Goal: Task Accomplishment & Management: Use online tool/utility

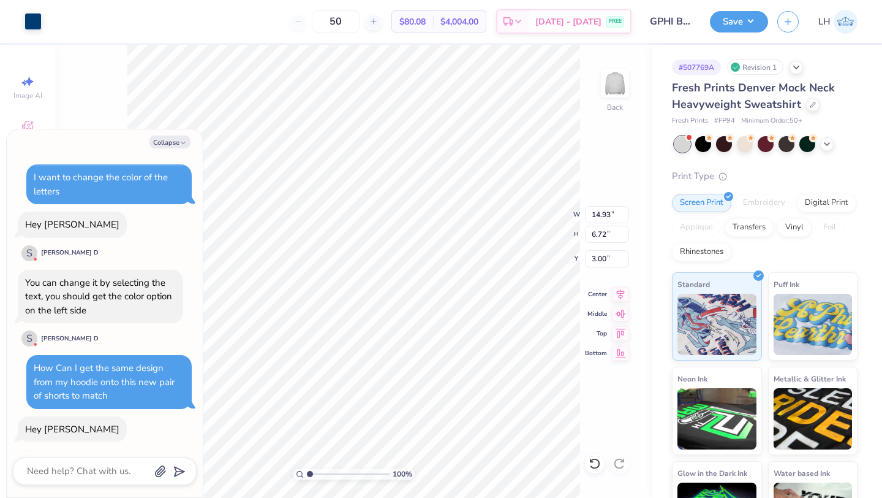
scroll to position [852, 0]
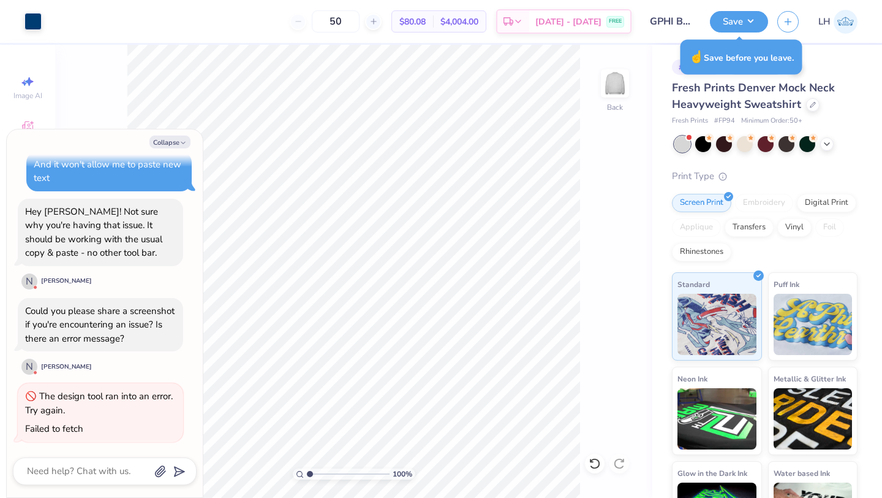
type textarea "x"
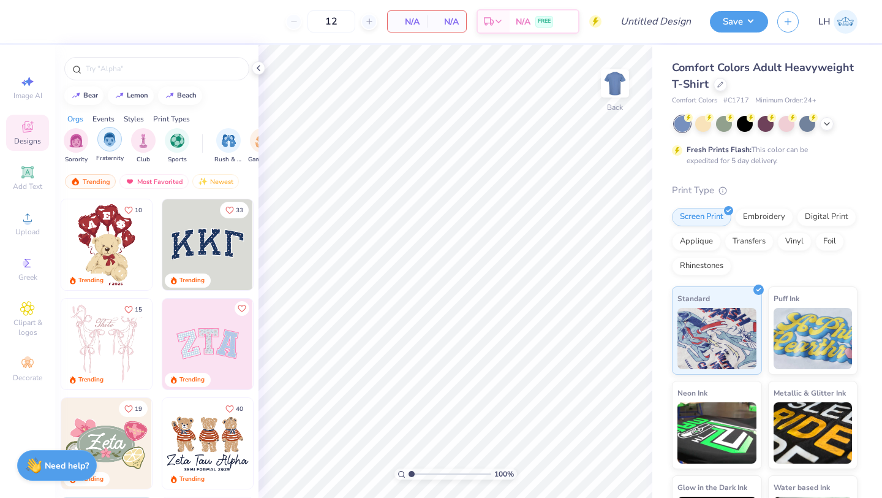
click at [104, 136] on img "filter for Fraternity" at bounding box center [109, 139] width 13 height 14
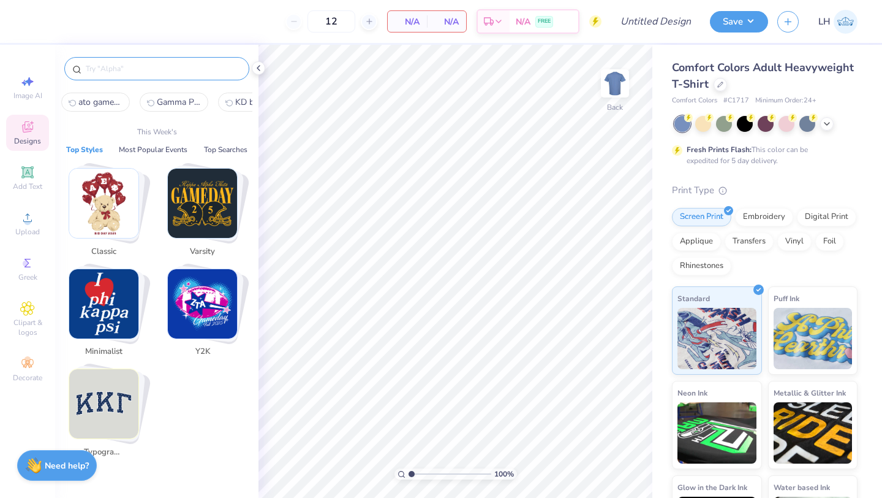
click at [145, 72] on input "text" at bounding box center [163, 69] width 157 height 12
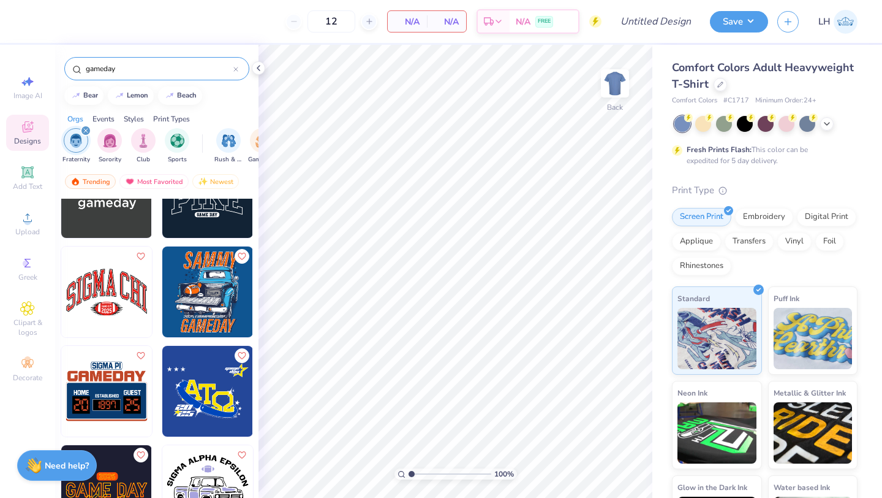
scroll to position [1248, 0]
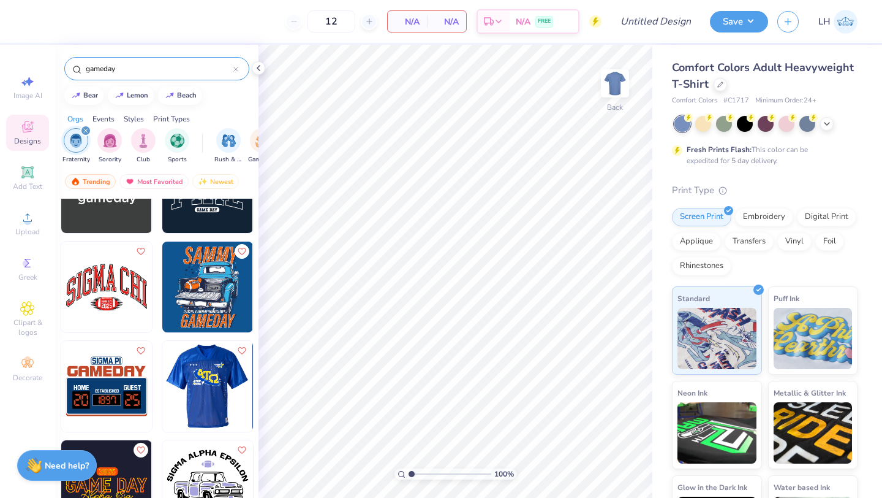
type input "gameday"
click at [206, 392] on img at bounding box center [207, 386] width 91 height 91
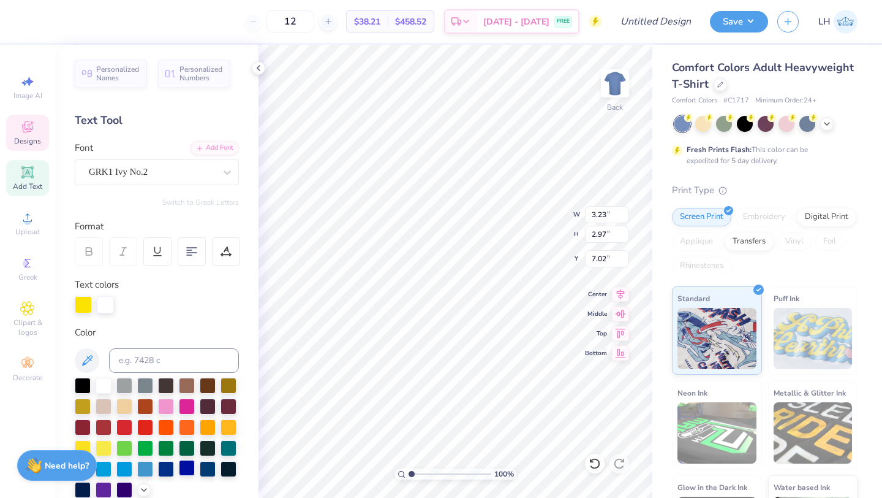
click at [185, 468] on div at bounding box center [187, 468] width 16 height 16
type input "2.45"
type input "5.92"
click at [192, 467] on div at bounding box center [187, 468] width 16 height 16
type input "2.86"
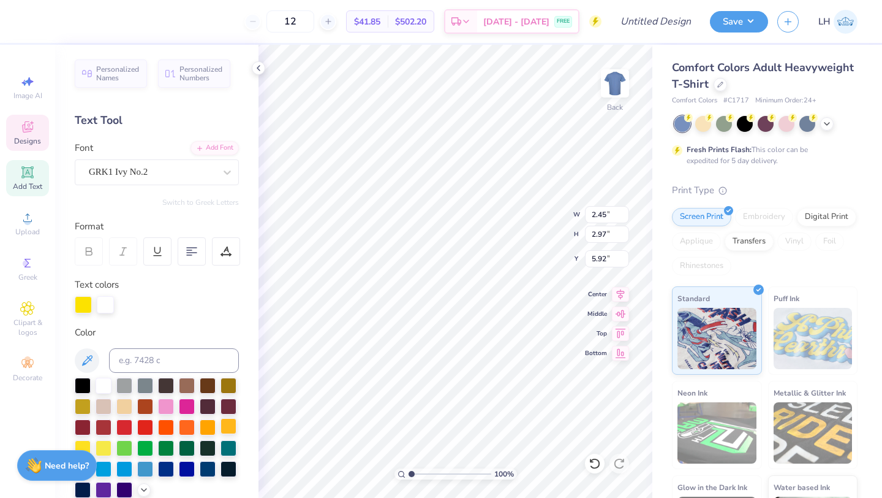
type input "5.36"
click at [164, 471] on div at bounding box center [166, 468] width 16 height 16
click at [184, 466] on div at bounding box center [187, 468] width 16 height 16
type input "6.94"
type input "3.89"
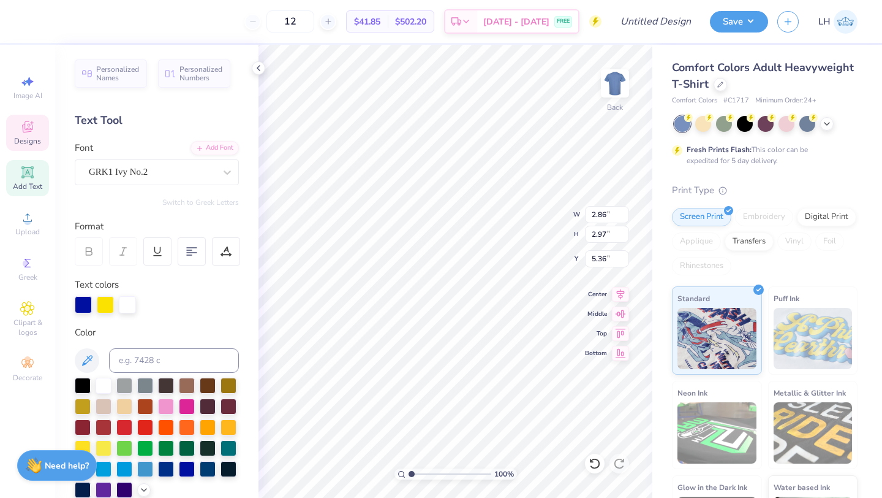
type input "6.87"
click at [107, 382] on div at bounding box center [104, 384] width 16 height 16
click at [188, 472] on div at bounding box center [187, 468] width 16 height 16
type input "1.20"
type input "0.95"
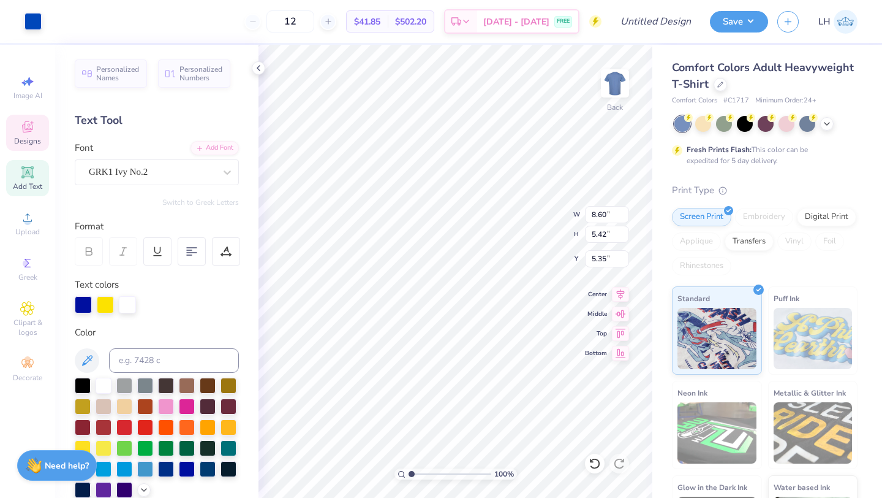
type input "9.47"
click at [181, 468] on div at bounding box center [187, 468] width 16 height 16
type input "1.34"
type input "1.08"
type input "9.40"
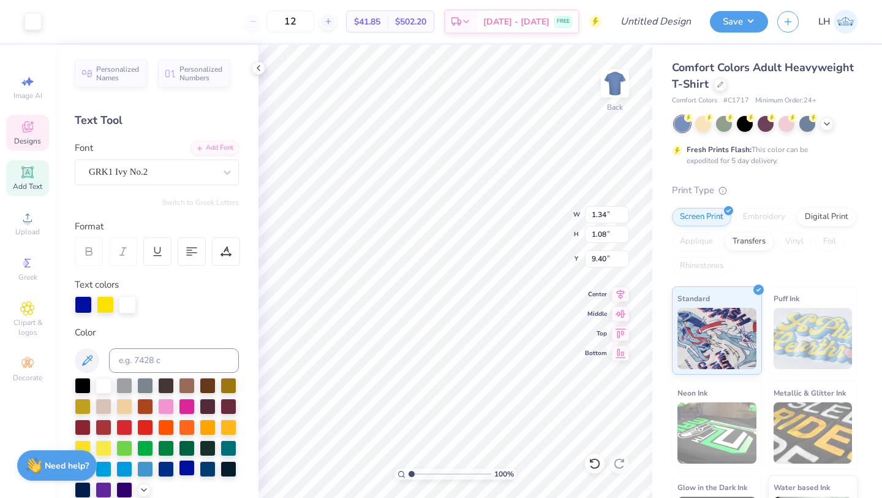
click at [189, 466] on div at bounding box center [187, 468] width 16 height 16
type input "2.67"
type input "1.95"
type input "3.01"
click at [180, 468] on div at bounding box center [187, 468] width 16 height 16
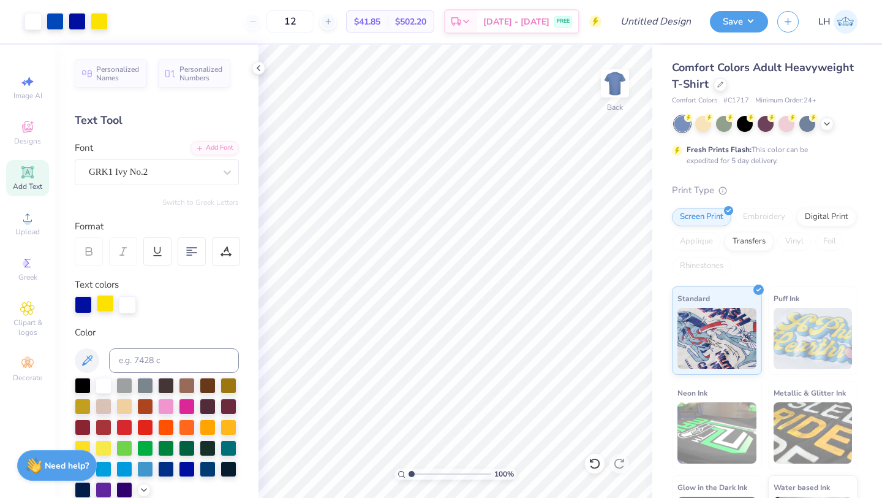
click at [108, 304] on div at bounding box center [105, 303] width 17 height 17
click at [187, 470] on div at bounding box center [187, 468] width 16 height 16
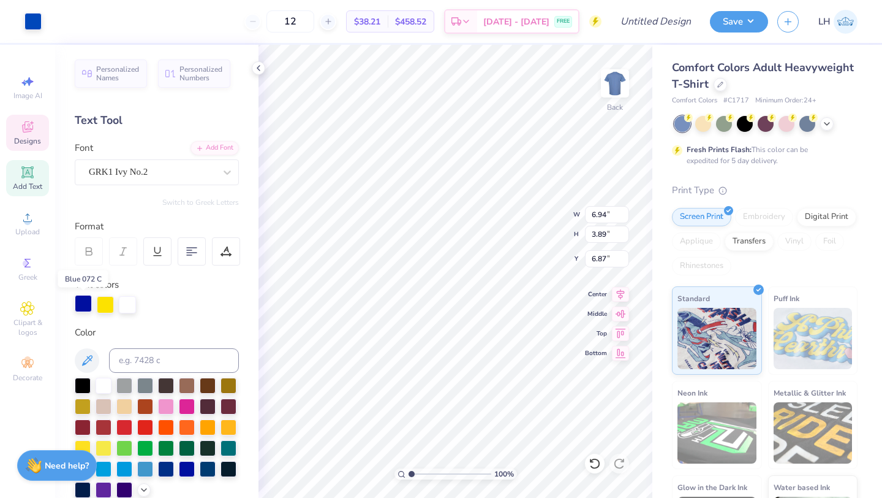
click at [84, 308] on div at bounding box center [83, 303] width 17 height 17
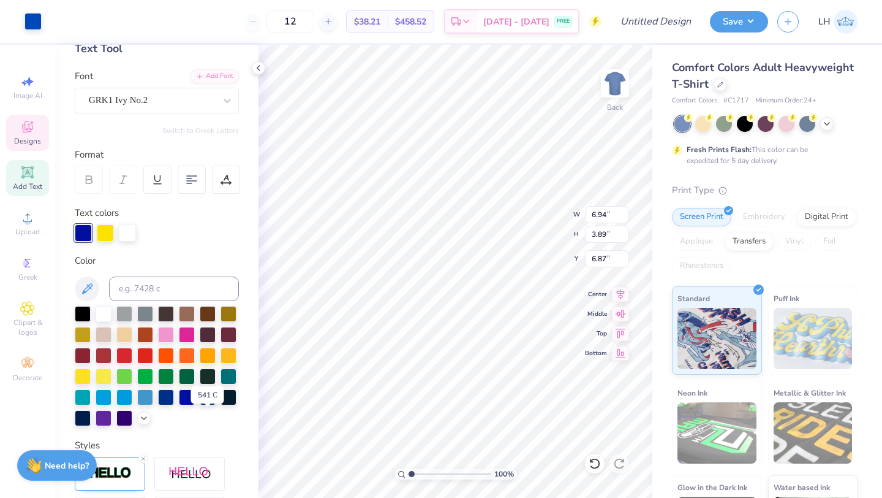
scroll to position [0, 0]
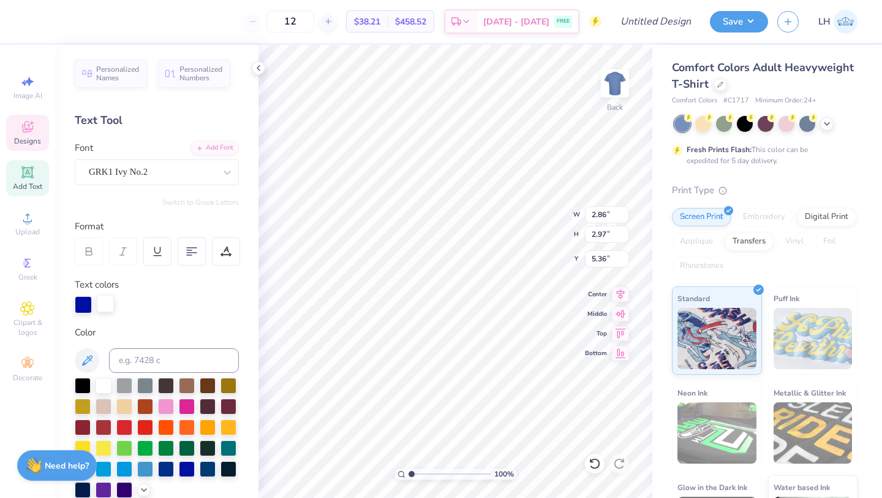
click at [107, 303] on div at bounding box center [105, 303] width 17 height 17
click at [107, 303] on div at bounding box center [105, 304] width 17 height 17
click at [595, 461] on icon at bounding box center [595, 463] width 12 height 12
click at [106, 382] on div at bounding box center [104, 384] width 16 height 16
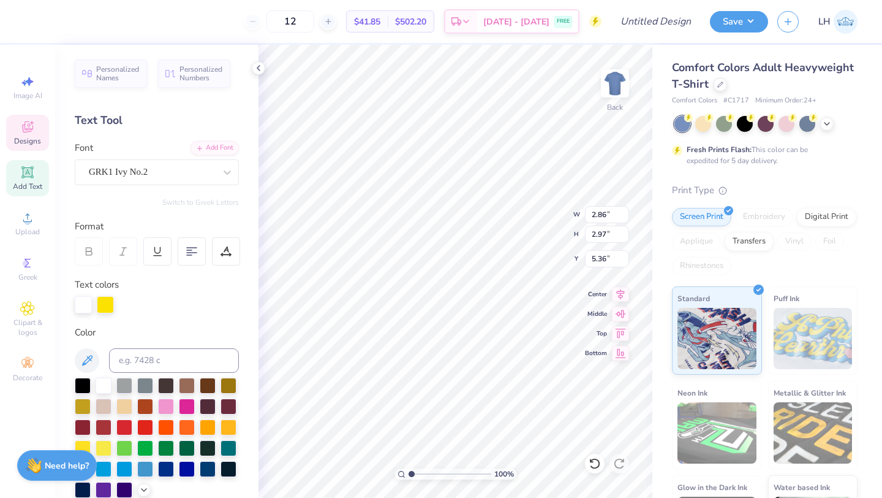
type input "2.45"
type input "5.92"
click at [103, 384] on div at bounding box center [104, 384] width 16 height 16
type input "3.23"
type input "7.02"
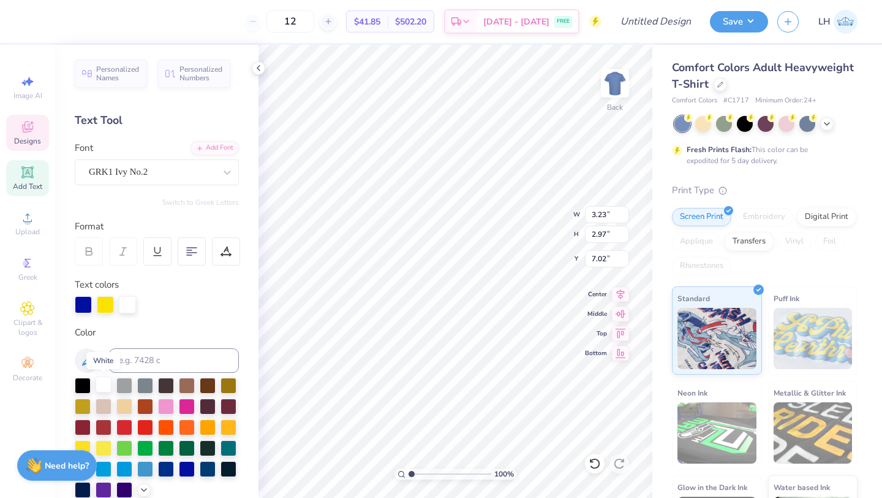
click at [99, 389] on div at bounding box center [104, 384] width 16 height 16
type input "2.67"
type input "0.76"
type input "9.85"
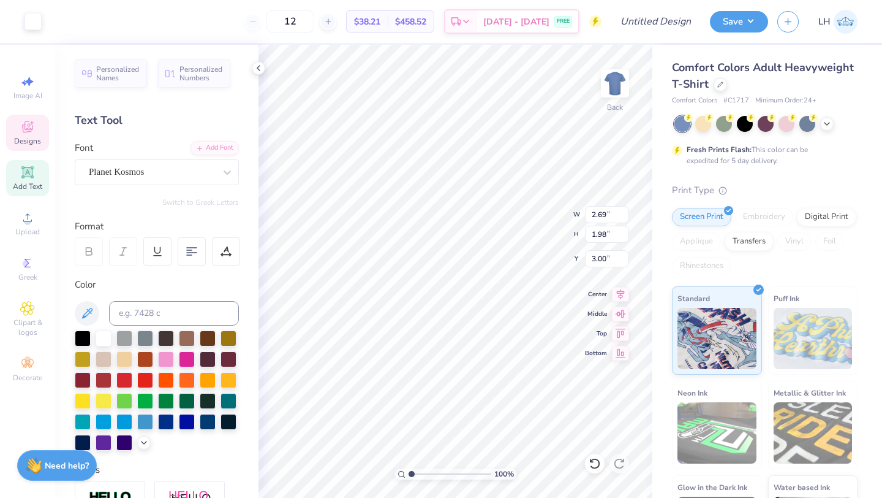
type input "6.94"
type input "3.89"
type input "6.99"
type input "1.20"
type input "0.95"
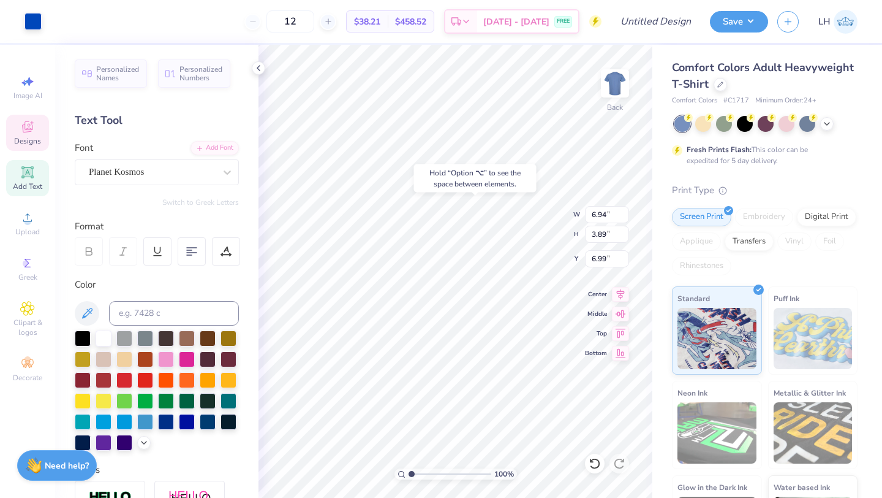
type input "9.47"
type input "6.94"
type input "3.89"
type input "6.99"
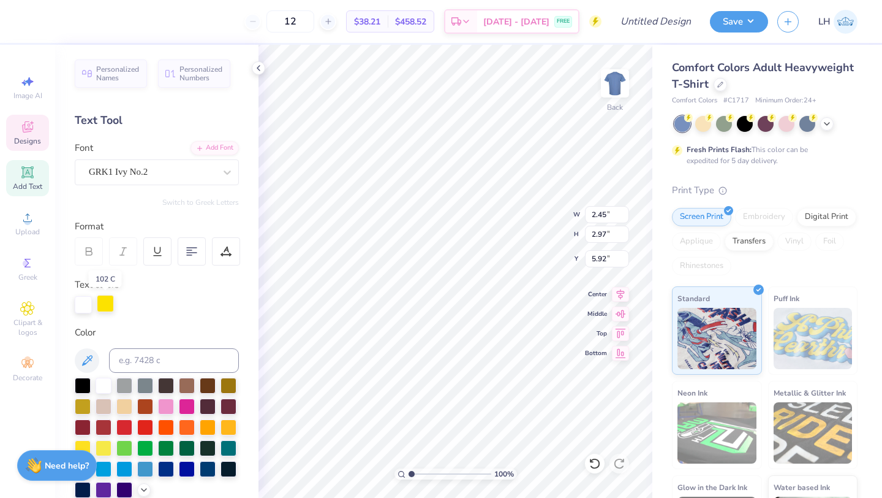
click at [102, 308] on div at bounding box center [105, 303] width 17 height 17
click at [184, 468] on div at bounding box center [187, 468] width 16 height 16
type input "1.34"
type input "1.08"
type input "9.40"
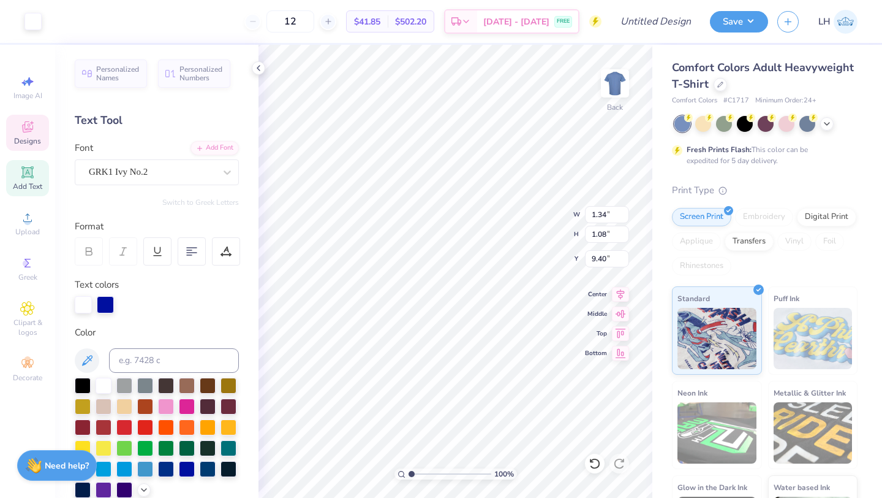
type input "2.69"
type input "1.98"
type input "3.00"
click at [105, 299] on div at bounding box center [105, 303] width 17 height 17
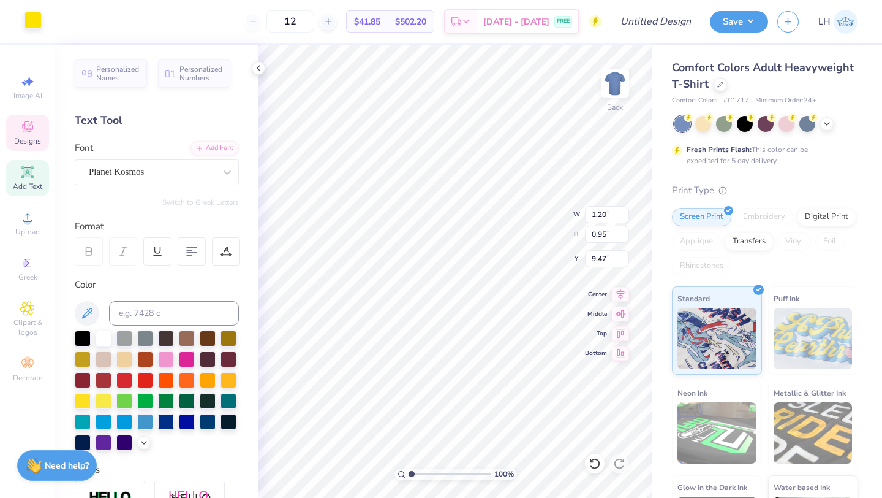
click at [37, 13] on div at bounding box center [33, 20] width 17 height 17
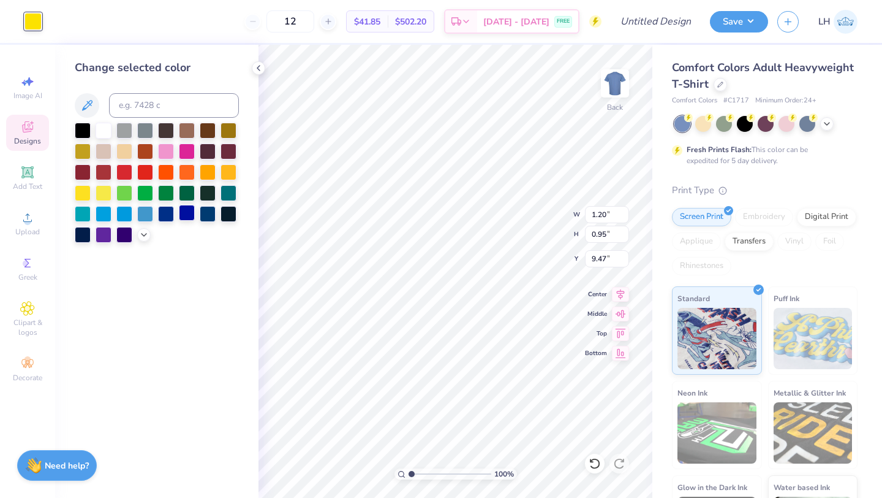
click at [188, 215] on div at bounding box center [187, 213] width 16 height 16
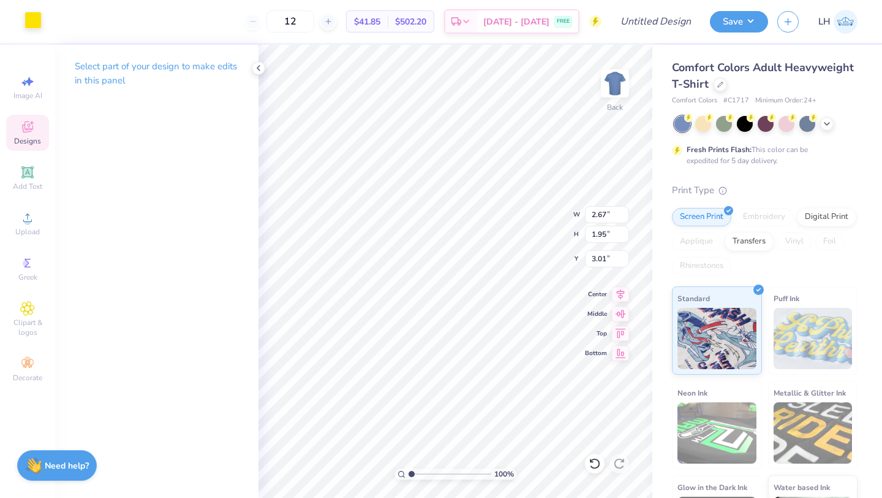
click at [36, 21] on div at bounding box center [33, 20] width 17 height 17
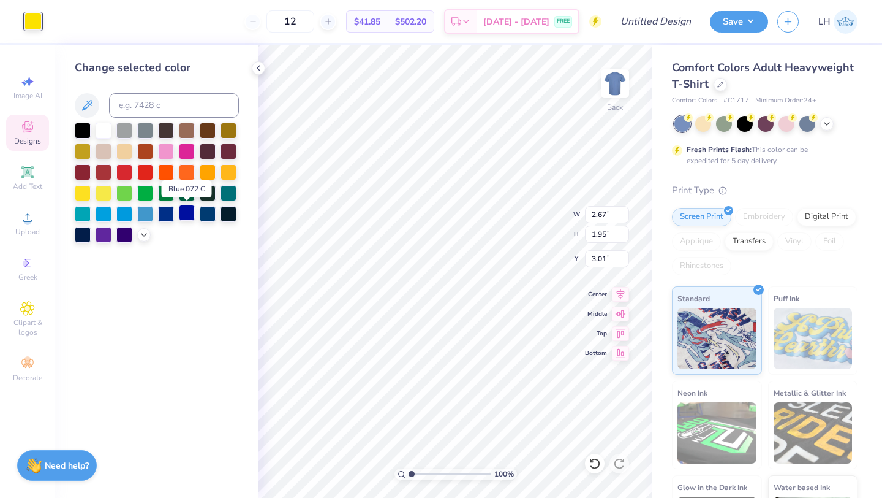
click at [190, 212] on div at bounding box center [187, 213] width 16 height 16
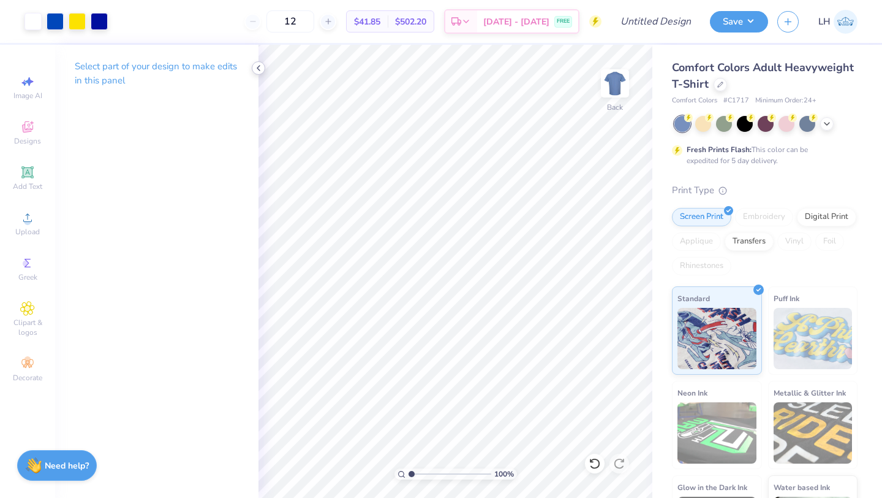
click at [261, 66] on icon at bounding box center [259, 68] width 10 height 10
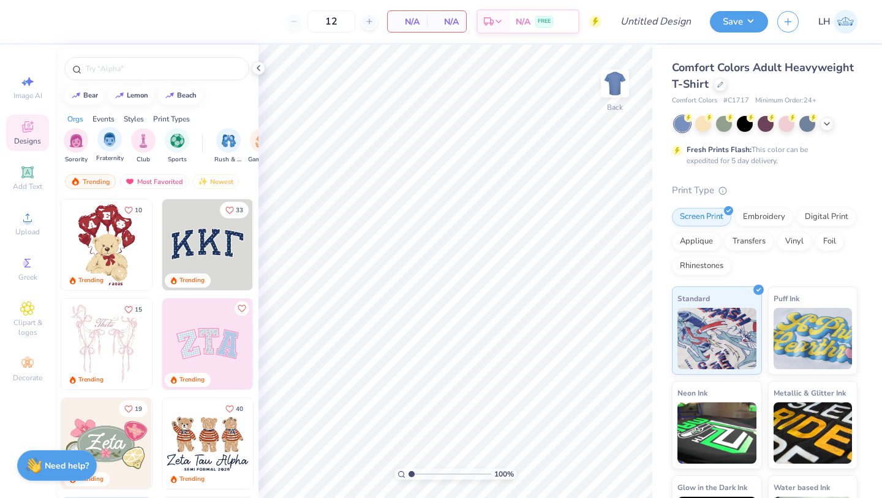
click at [99, 150] on div "Fraternity" at bounding box center [110, 145] width 28 height 36
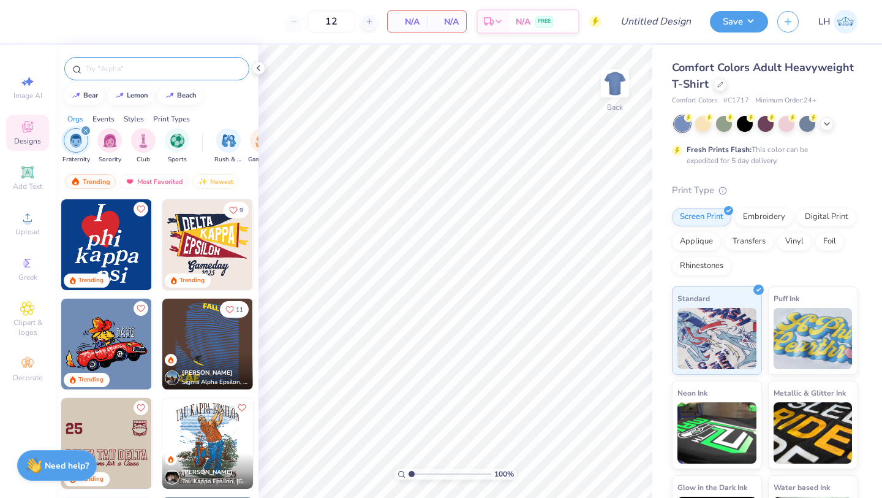
click at [134, 64] on input "text" at bounding box center [163, 69] width 157 height 12
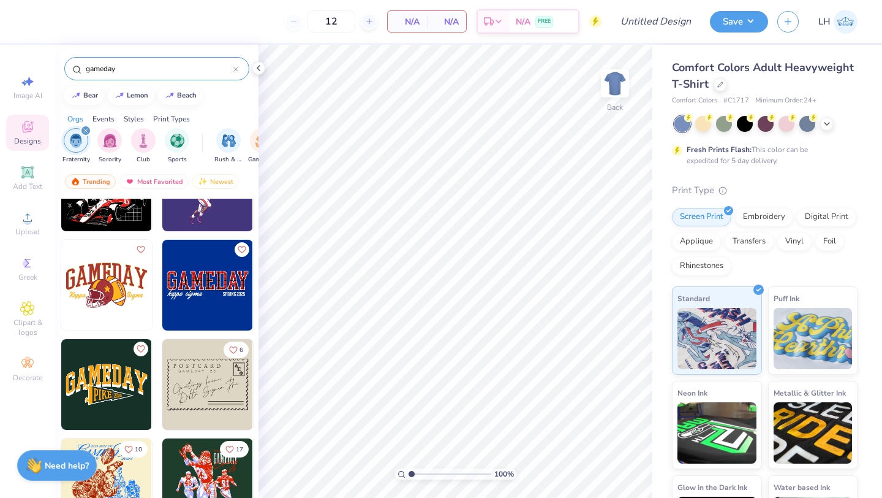
scroll to position [157, 0]
type input "gameday"
click at [107, 274] on img at bounding box center [106, 285] width 91 height 91
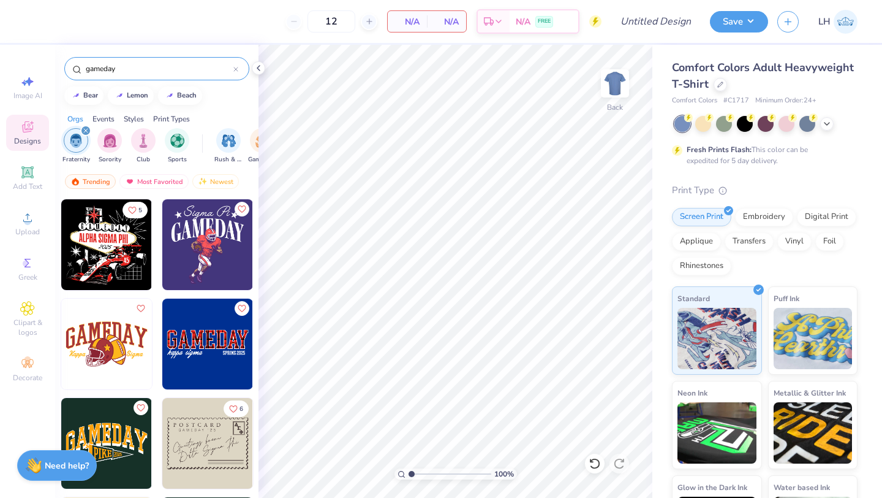
scroll to position [97, 0]
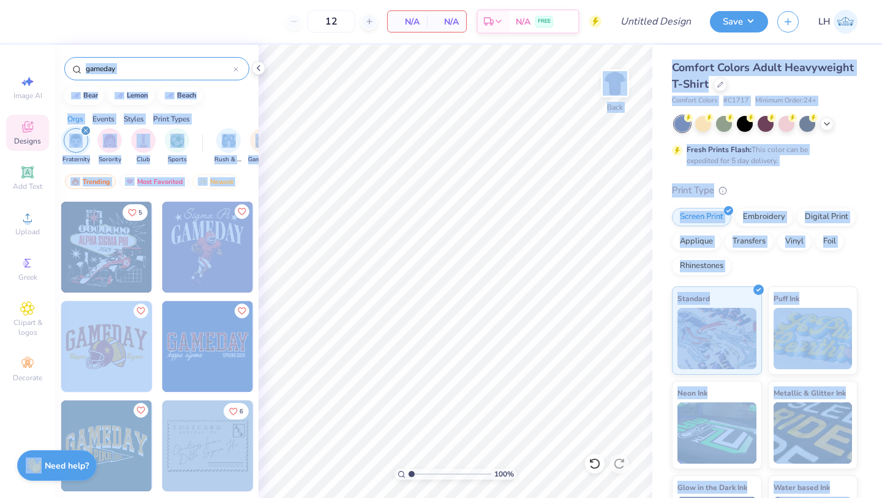
drag, startPoint x: 78, startPoint y: 455, endPoint x: 16, endPoint y: 484, distance: 68.0
click at [16, 484] on div "12 N/A Per Item N/A Total Est. Delivery N/A FREE Design Title Save LH Image AI …" at bounding box center [441, 249] width 882 height 498
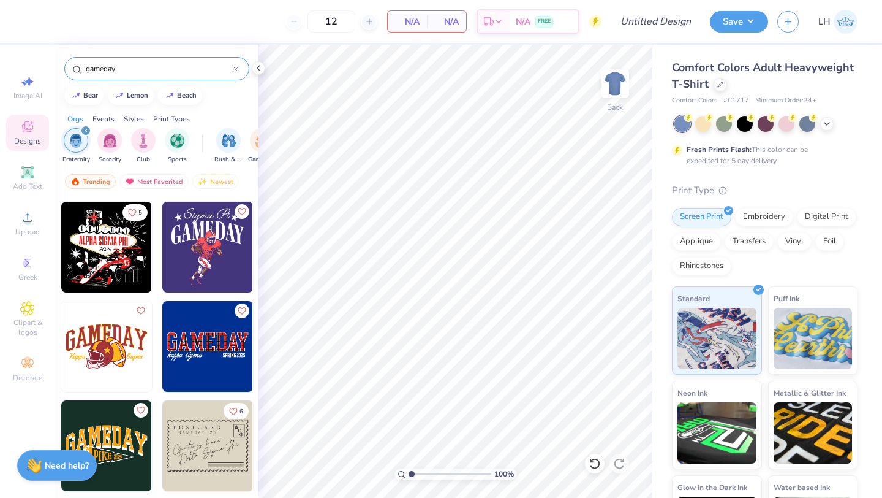
click at [242, 112] on div "Orgs Events Styles Print Types" at bounding box center [156, 115] width 203 height 17
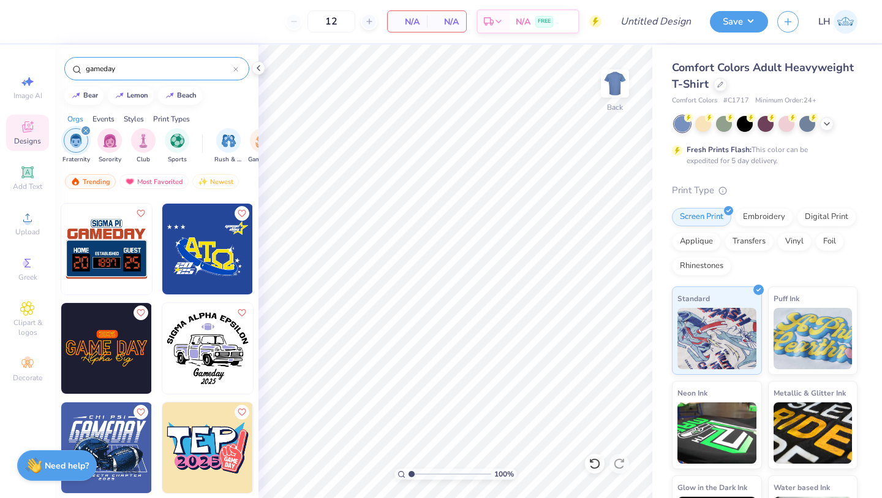
scroll to position [1386, 0]
